Goal: Navigation & Orientation: Find specific page/section

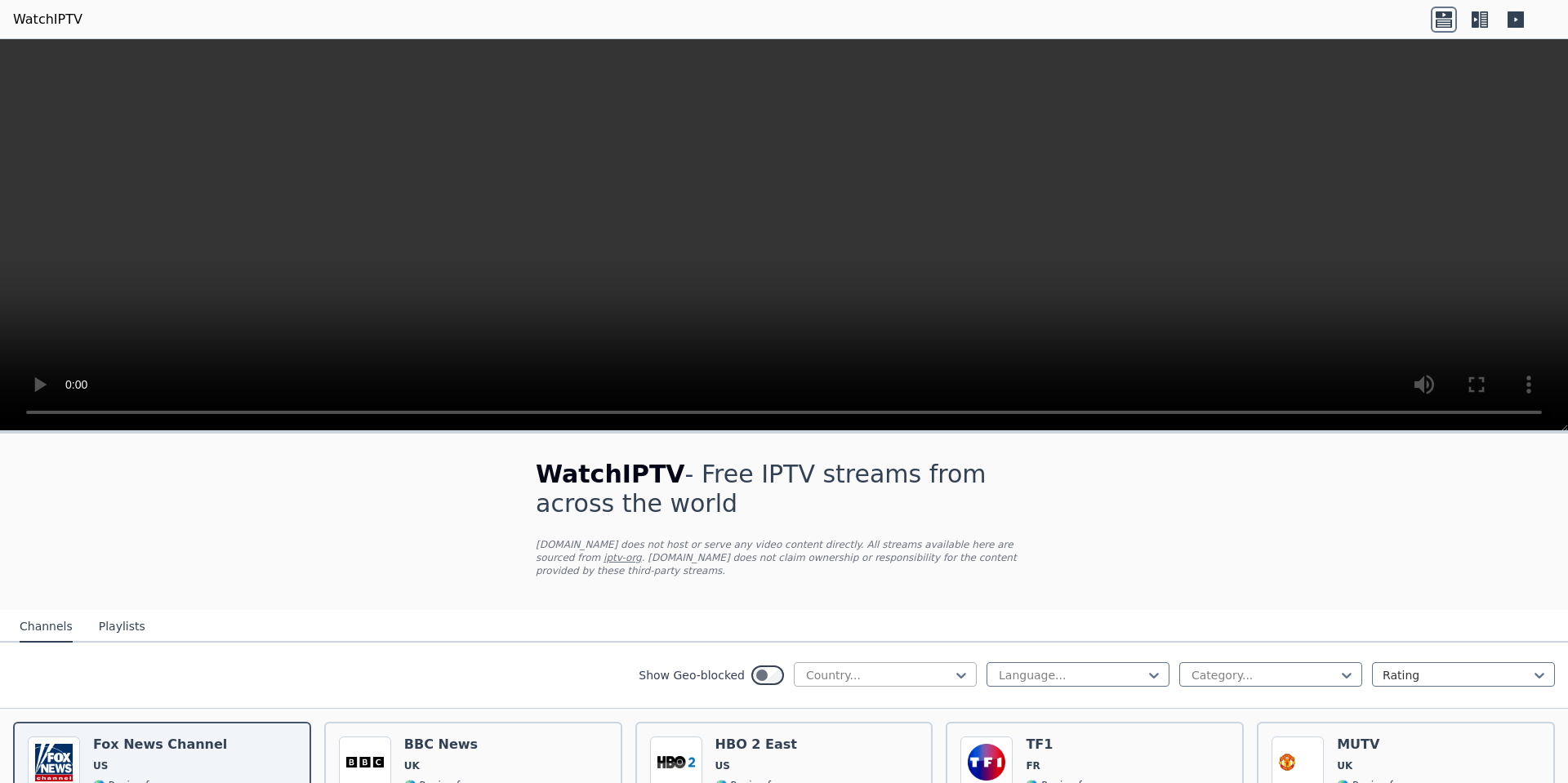
click at [905, 670] on div "Country..." at bounding box center [885, 674] width 183 height 24
type input "***"
click at [882, 697] on div "[GEOGRAPHIC_DATA]" at bounding box center [885, 711] width 183 height 29
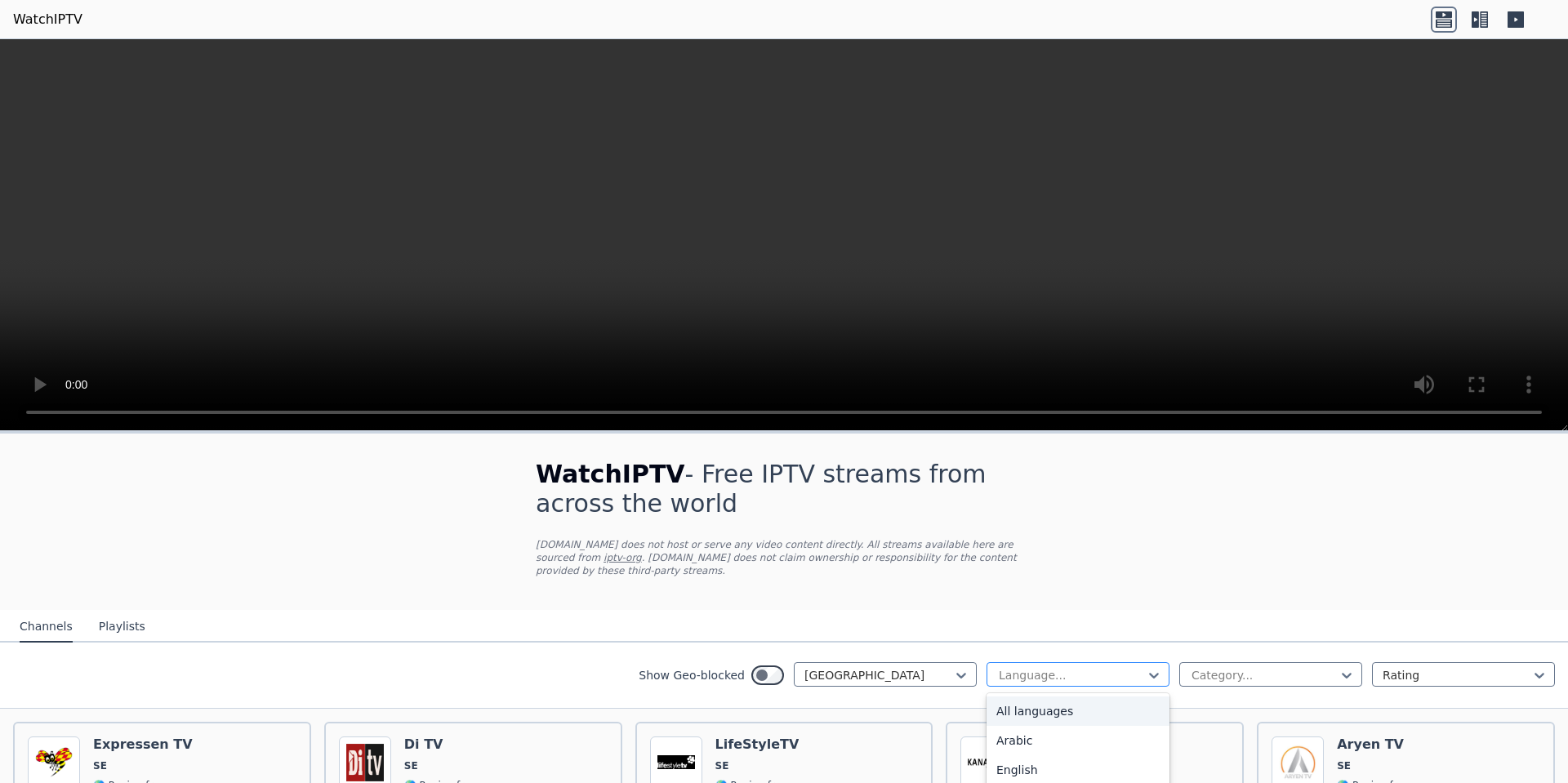
click at [1082, 668] on div at bounding box center [1071, 675] width 149 height 16
click at [1096, 617] on nav "Channels Playlists" at bounding box center [784, 626] width 1568 height 33
click at [1237, 668] on div at bounding box center [1264, 675] width 149 height 16
type input "**"
click at [1222, 704] on div "Sports" at bounding box center [1271, 711] width 183 height 29
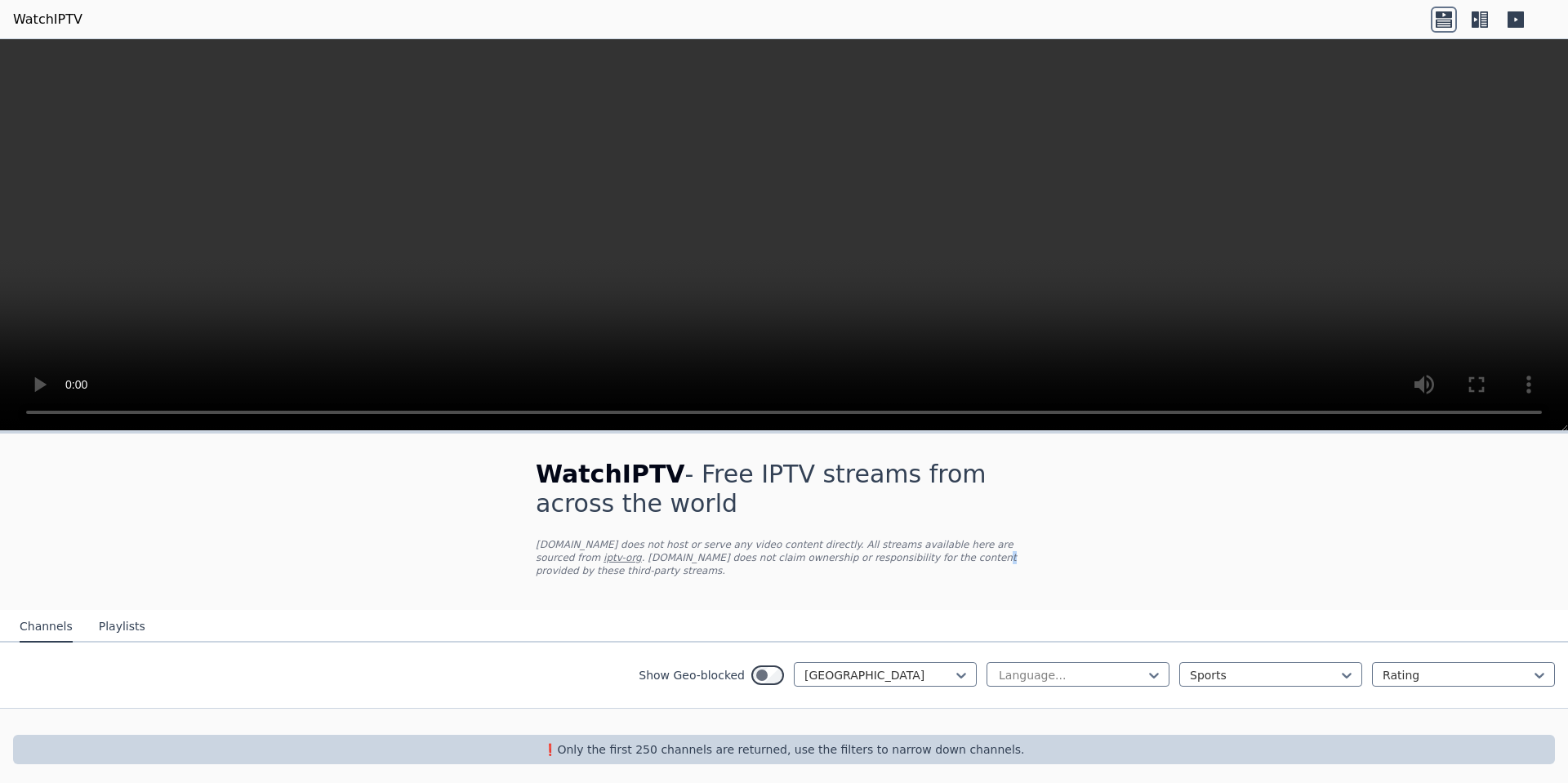
click at [822, 551] on p "[DOMAIN_NAME] does not host or serve any video content directly. All streams av…" at bounding box center [784, 558] width 497 height 39
click at [121, 611] on button "Playlists" at bounding box center [122, 626] width 47 height 31
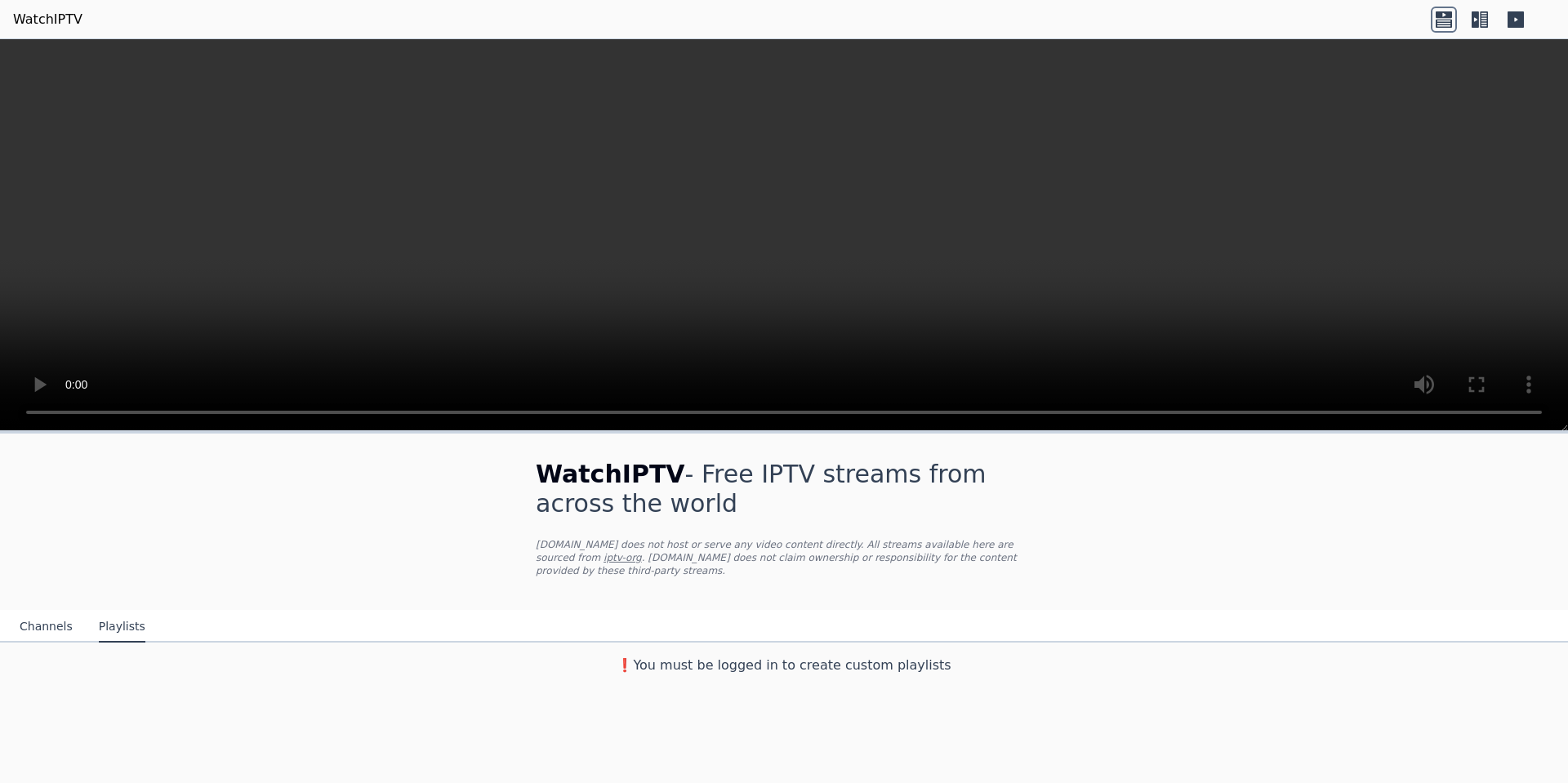
drag, startPoint x: 412, startPoint y: 456, endPoint x: 440, endPoint y: 447, distance: 29.4
drag, startPoint x: 498, startPoint y: 460, endPoint x: 414, endPoint y: 459, distance: 84.0
